Goal: Transaction & Acquisition: Purchase product/service

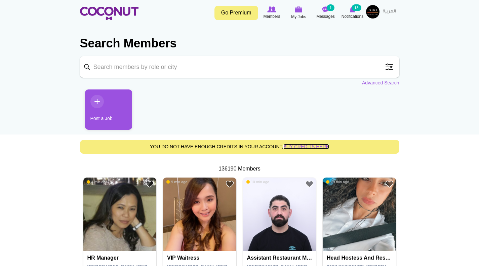
click at [315, 146] on link "buy credits here" at bounding box center [307, 146] width 46 height 5
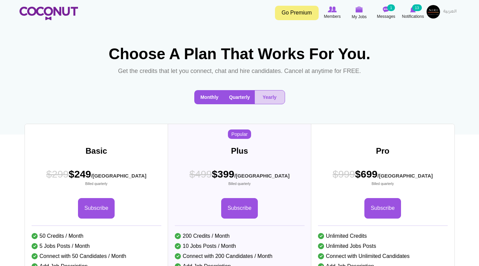
click at [206, 104] on button "Monthly" at bounding box center [210, 96] width 30 height 13
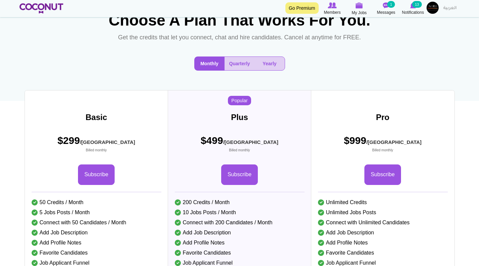
scroll to position [101, 0]
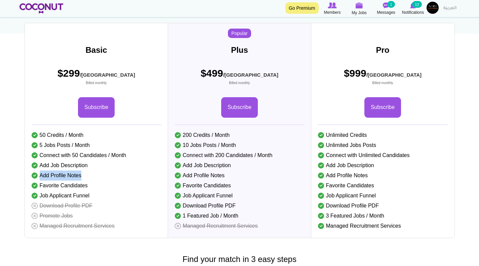
drag, startPoint x: 41, startPoint y: 194, endPoint x: 81, endPoint y: 194, distance: 39.7
click at [81, 181] on li "Add Profile Notes" at bounding box center [97, 176] width 130 height 10
drag, startPoint x: 53, startPoint y: 223, endPoint x: 105, endPoint y: 225, distance: 51.5
click at [105, 211] on li "Download Profile PDF" at bounding box center [97, 206] width 130 height 10
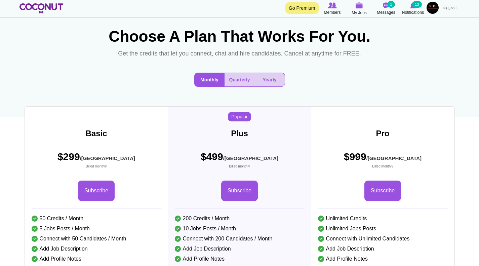
scroll to position [0, 0]
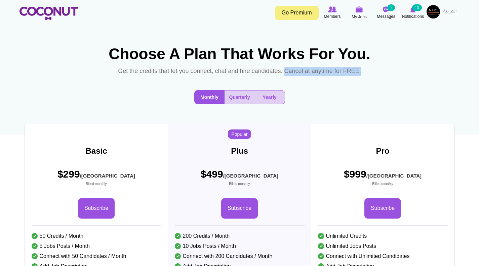
drag, startPoint x: 285, startPoint y: 88, endPoint x: 374, endPoint y: 88, distance: 88.5
click at [374, 83] on div "Choose A Plan That Works For You. Get the credits that let you connect, chat an…" at bounding box center [239, 64] width 269 height 38
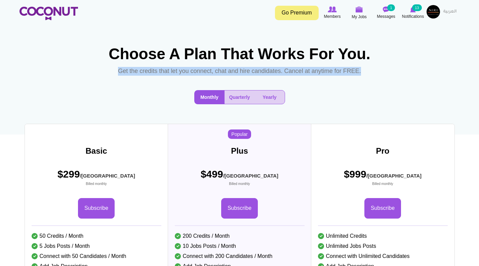
drag, startPoint x: 117, startPoint y: 88, endPoint x: 394, endPoint y: 90, distance: 277.2
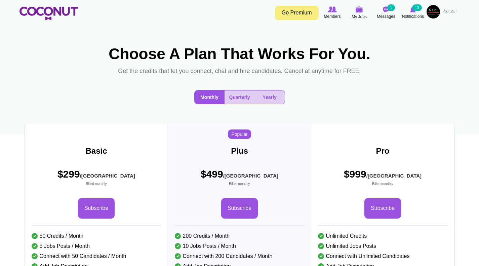
click at [395, 102] on div "Monthly Quarterly Yearly" at bounding box center [240, 100] width 441 height 30
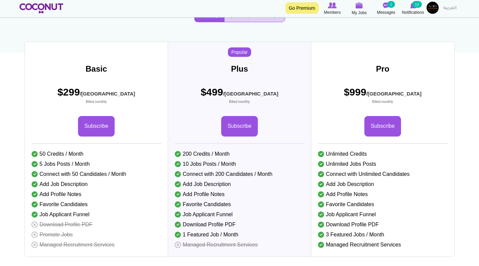
scroll to position [81, 0]
